Goal: Task Accomplishment & Management: Manage account settings

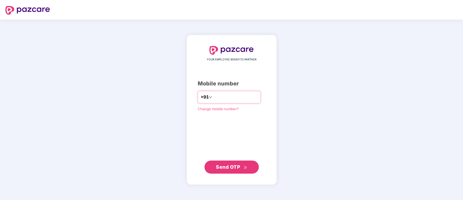
click at [230, 99] on input "number" at bounding box center [235, 97] width 45 height 9
type input "**********"
click at [241, 166] on span "Send OTP" at bounding box center [231, 167] width 31 height 8
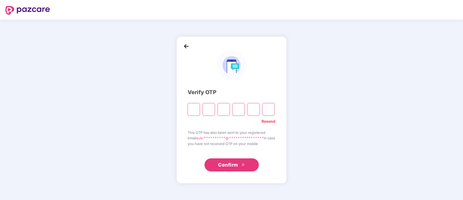
type input "*"
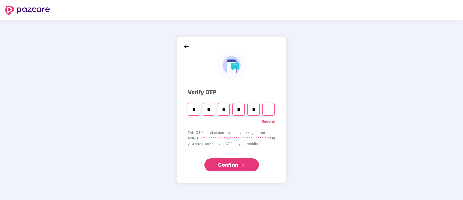
type input "*"
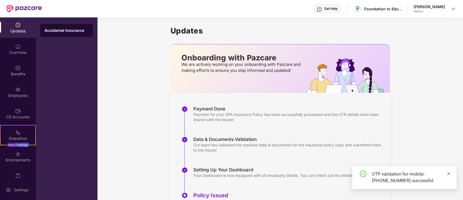
click at [449, 173] on icon "close" at bounding box center [449, 173] width 4 height 4
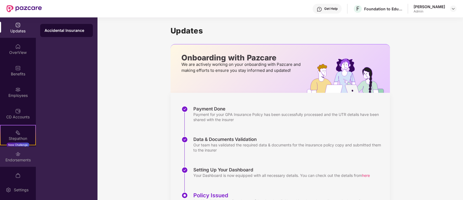
click at [26, 158] on div "Endorsements" at bounding box center [18, 159] width 36 height 5
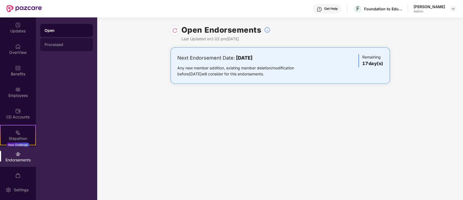
click at [68, 46] on div "Processed" at bounding box center [67, 44] width 44 height 4
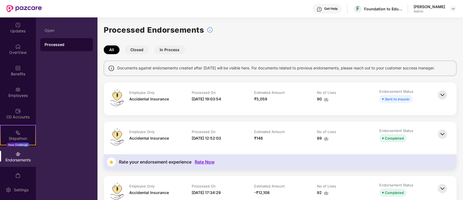
click at [442, 93] on img at bounding box center [442, 95] width 12 height 12
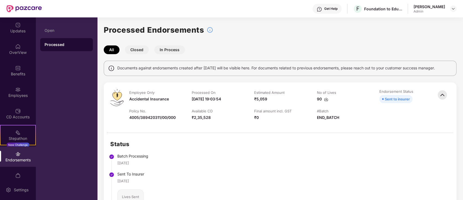
click at [442, 93] on img at bounding box center [442, 95] width 12 height 12
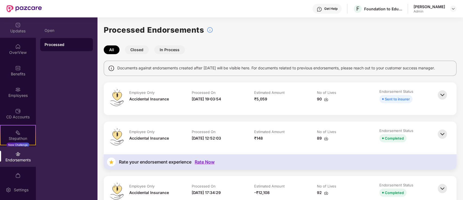
click at [22, 25] on div "Updates" at bounding box center [18, 27] width 36 height 20
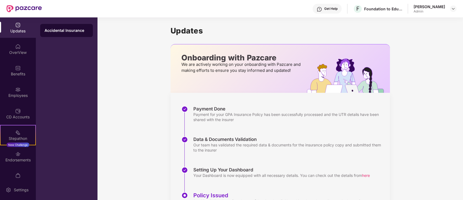
click at [18, 4] on div at bounding box center [24, 8] width 35 height 17
click at [20, 8] on img at bounding box center [24, 8] width 35 height 7
click at [20, 38] on div "Updates OverView Benefits Employees CD Accounts Stepathon New Challenge Endorse…" at bounding box center [18, 98] width 36 height 162
click at [17, 48] on img at bounding box center [17, 46] width 5 height 5
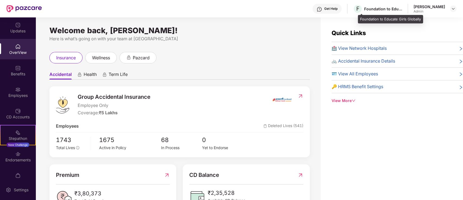
click at [401, 11] on div "Foundation to Educate Girls Globally" at bounding box center [383, 8] width 38 height 5
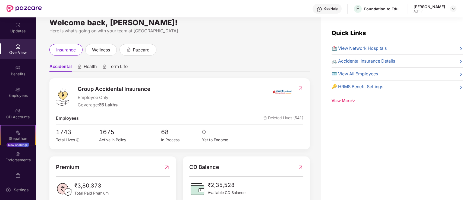
scroll to position [22, 0]
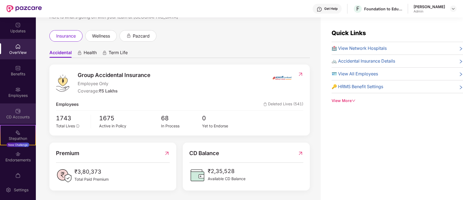
click at [18, 110] on img at bounding box center [17, 110] width 5 height 5
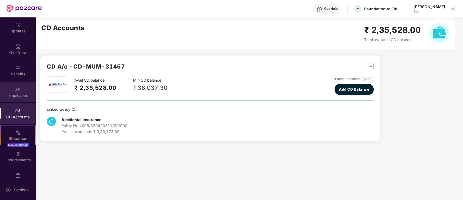
click at [18, 94] on div "Employees" at bounding box center [18, 95] width 36 height 5
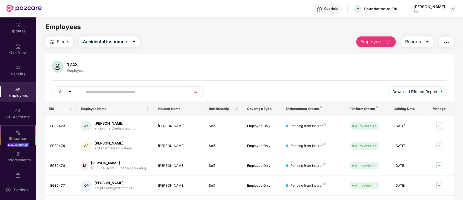
click at [330, 8] on div "Get Help" at bounding box center [330, 9] width 13 height 4
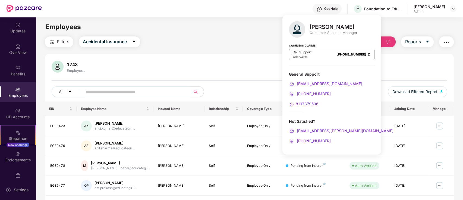
click at [271, 43] on div "Filters Accidental Insurance Employee Reports" at bounding box center [249, 41] width 409 height 11
